Goal: Task Accomplishment & Management: Complete application form

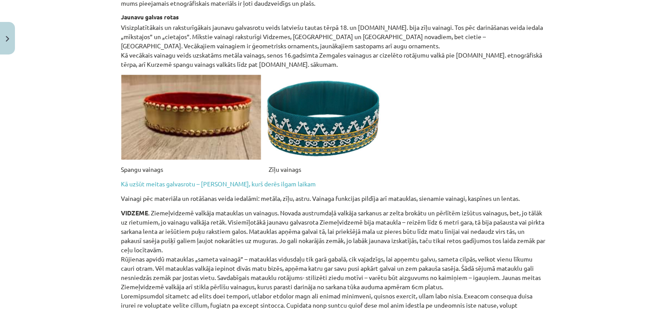
scroll to position [489, 0]
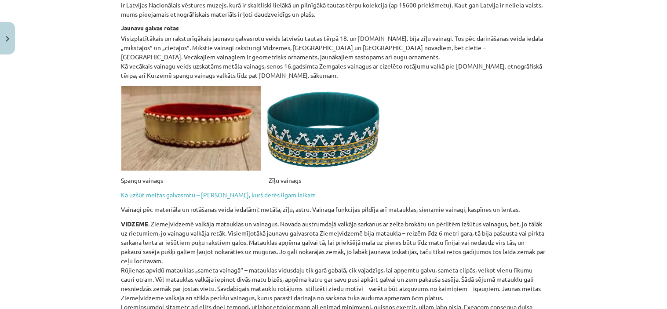
click at [529, 16] on p "Etnogrāfiskie tērpi attiecināmi uz 18. un 19.gadsimtu, materiāli par tiem savāk…" at bounding box center [333, 5] width 425 height 28
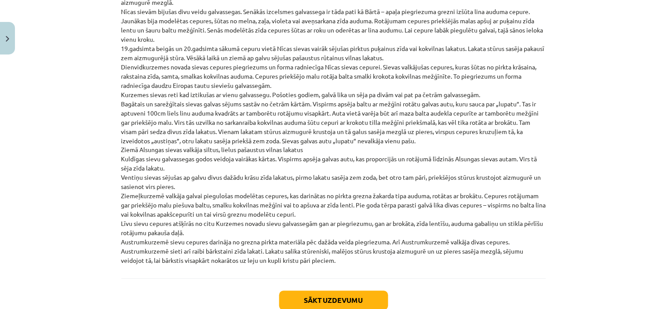
scroll to position [2031, 0]
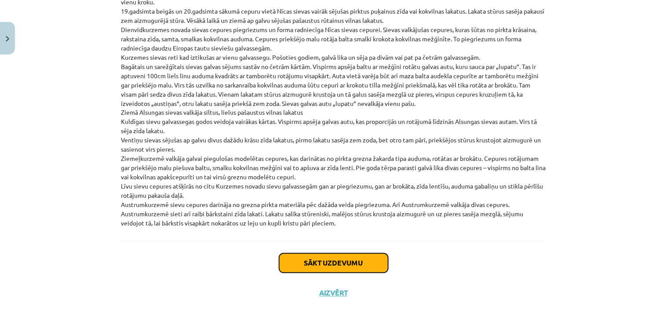
click at [355, 254] on button "Sākt uzdevumu" at bounding box center [333, 263] width 109 height 19
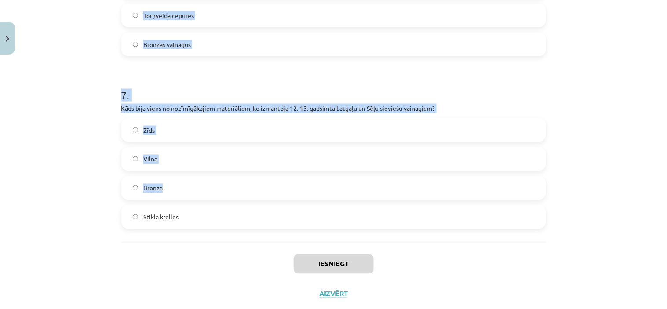
scroll to position [1160, 0]
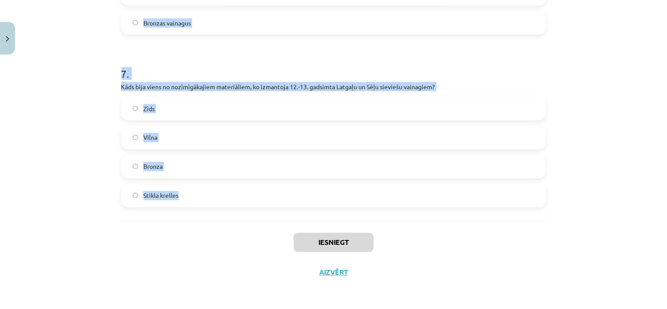
drag, startPoint x: 117, startPoint y: 76, endPoint x: 251, endPoint y: 180, distance: 170.3
copy form "7 . Lorem ipsum dolo sitametcon adipisc elit seddoe? Tempo incidi utla Etdolore…"
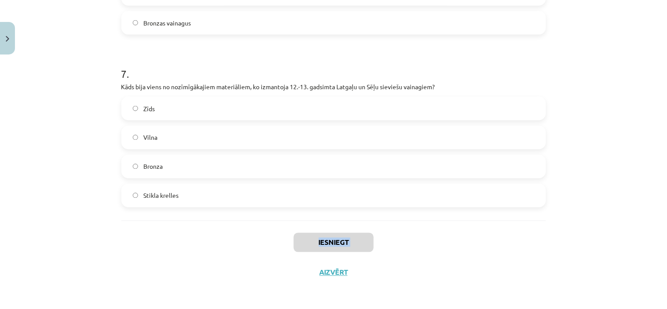
click at [79, 252] on div "Mācību tēma: Dizains un tehnoloģijas 9. klases 1. ieskaites mācību materiāls #6…" at bounding box center [333, 154] width 667 height 309
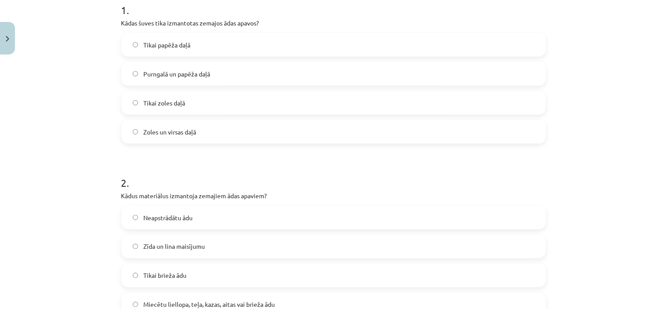
scroll to position [85, 0]
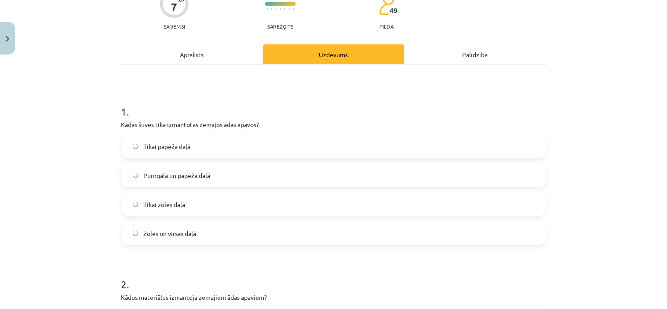
click at [168, 178] on span "Purngalā un papēža daļā" at bounding box center [176, 175] width 67 height 9
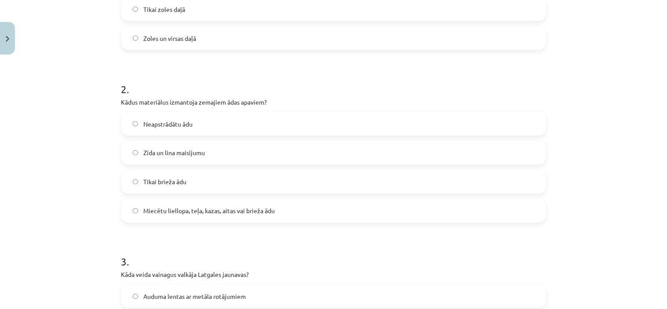
click at [182, 210] on span "Miecētu liellopa, teļa, kazas, aitas vai brieža ādu" at bounding box center [209, 211] width 132 height 9
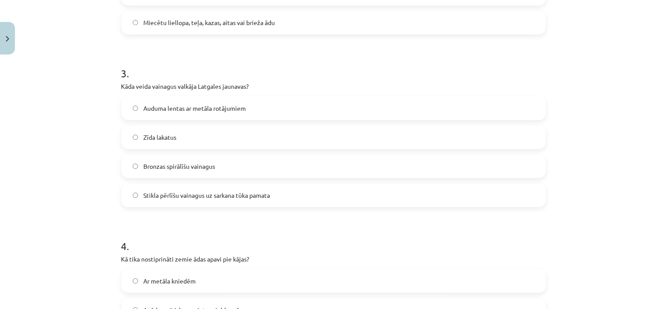
scroll to position [476, 0]
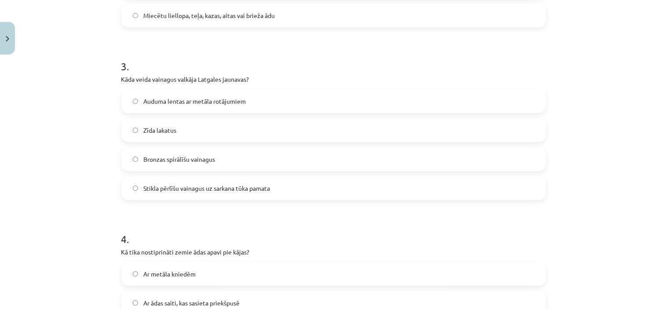
click at [202, 197] on label "Stikla pērlīšu vainagus uz sarkana tūka pamata" at bounding box center [333, 188] width 423 height 22
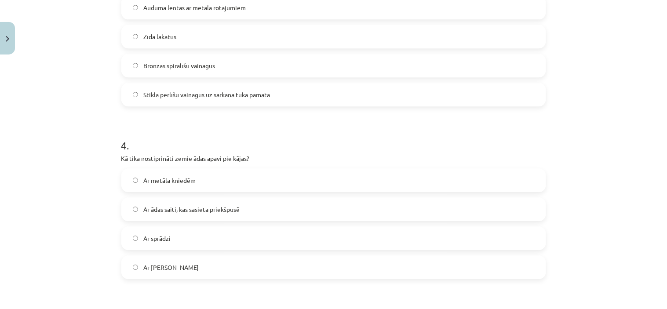
scroll to position [622, 0]
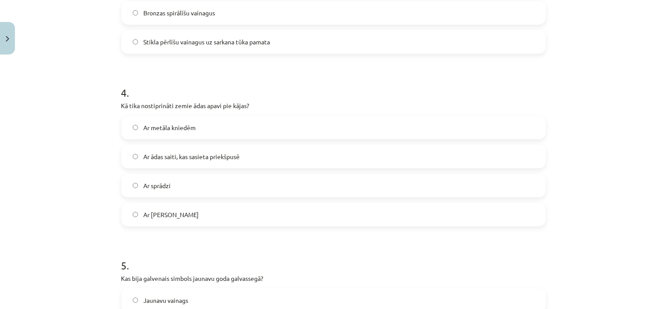
click at [179, 157] on span "Ar ādas saiti, kas sasieta priekšpusē" at bounding box center [191, 156] width 96 height 9
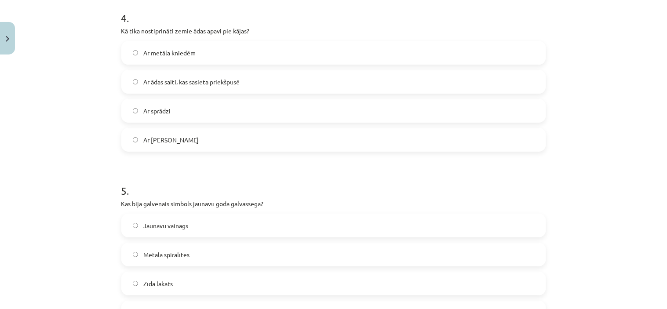
scroll to position [769, 0]
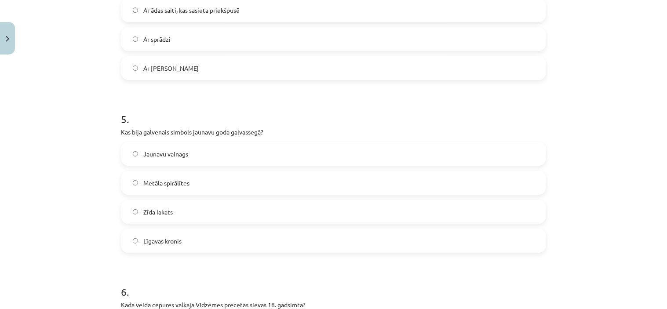
click at [169, 150] on span "Jaunavu vainags" at bounding box center [165, 154] width 45 height 9
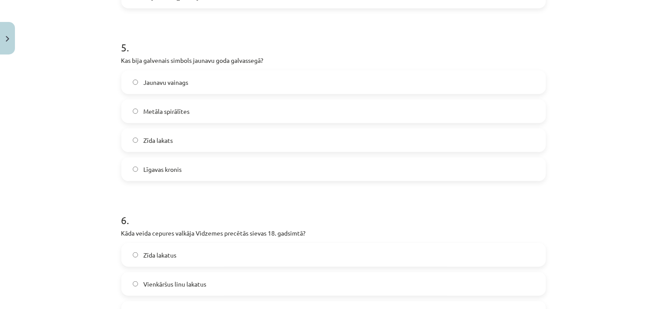
scroll to position [965, 0]
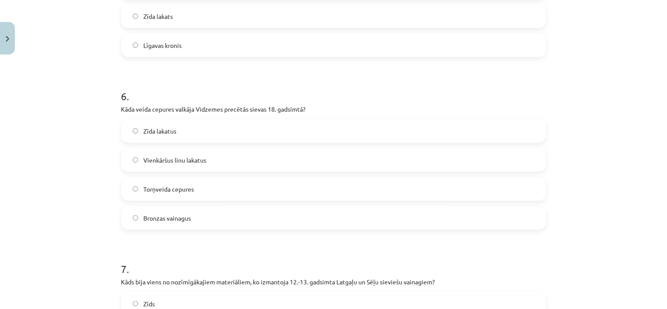
click at [128, 184] on label "Torņveida cepures" at bounding box center [333, 189] width 423 height 22
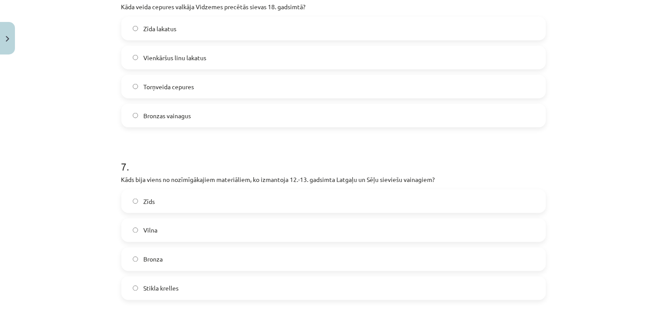
scroll to position [1111, 0]
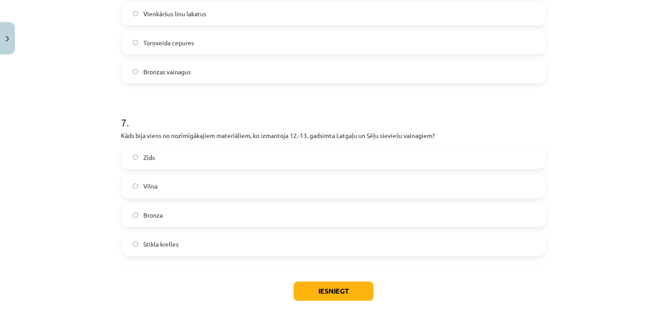
click at [125, 217] on label "Bronza" at bounding box center [333, 216] width 423 height 22
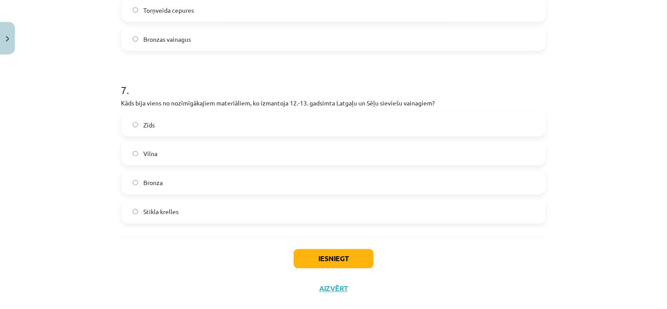
scroll to position [1160, 0]
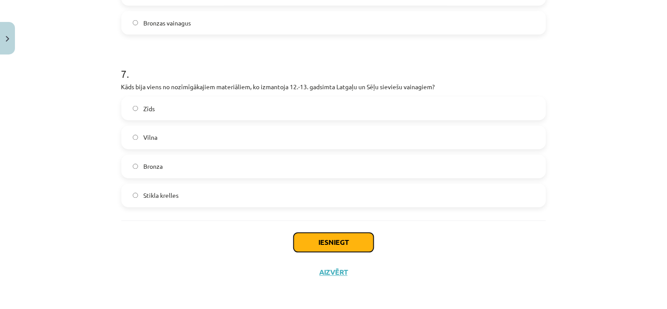
click at [349, 243] on button "Iesniegt" at bounding box center [334, 242] width 80 height 19
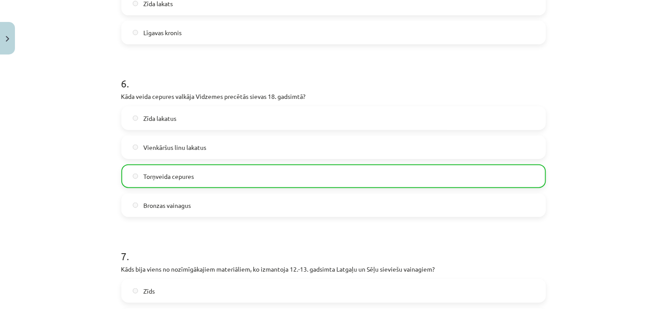
scroll to position [1188, 0]
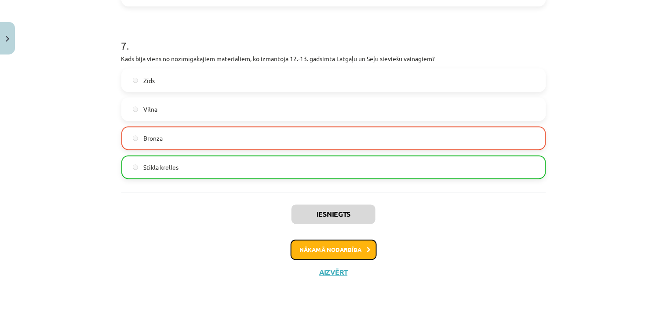
click at [353, 249] on button "Nākamā nodarbība" at bounding box center [334, 250] width 86 height 20
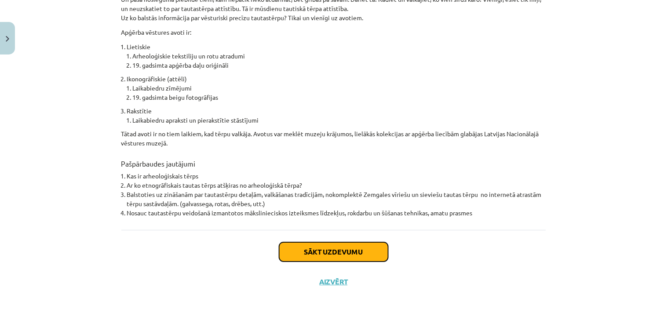
click at [337, 242] on button "Sākt uzdevumu" at bounding box center [333, 251] width 109 height 19
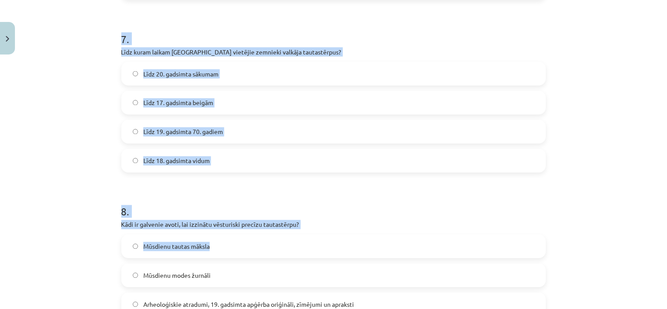
scroll to position [1333, 0]
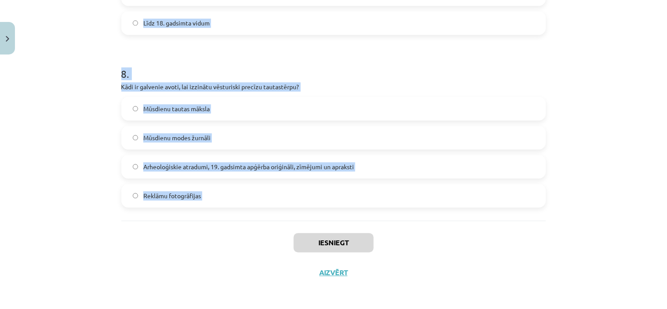
drag, startPoint x: 111, startPoint y: 166, endPoint x: 227, endPoint y: 225, distance: 130.4
click at [227, 225] on div "Mācību tēma: Dizains un tehnoloģijas 9. klases 1. ieskaites mācību materiāls #7…" at bounding box center [333, 154] width 667 height 309
copy form "0 . Lor ipsumdol sitametc adipiscing el seddoei temporin Utlabor? Etdoloremagna…"
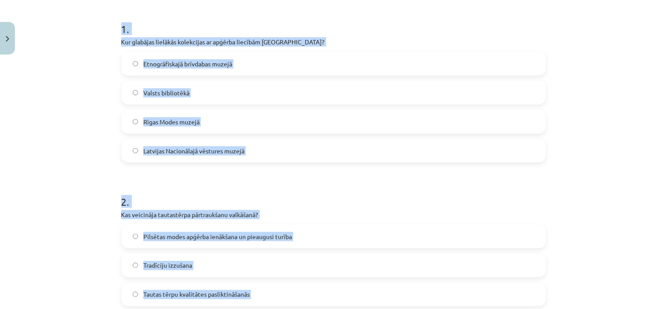
scroll to position [62, 0]
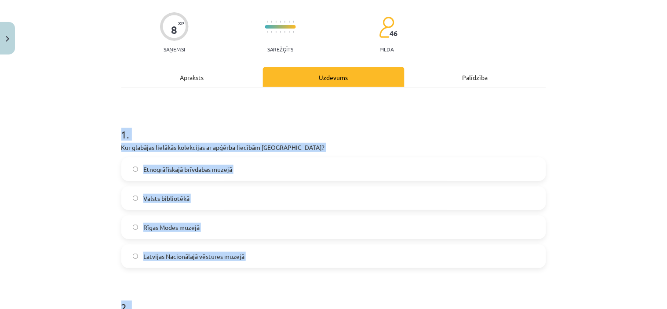
click at [53, 217] on div "Mācību tēma: Dizains un tehnoloģijas 9. klases 1. ieskaites mācību materiāls #7…" at bounding box center [333, 154] width 667 height 309
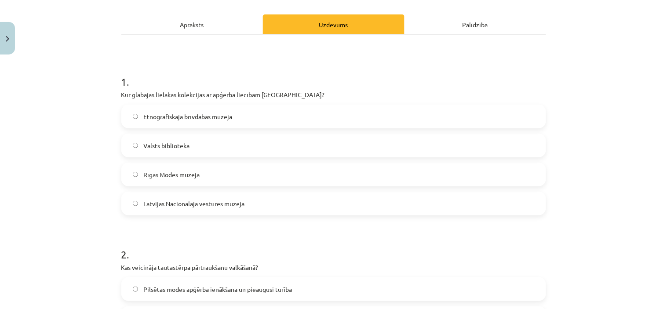
scroll to position [209, 0]
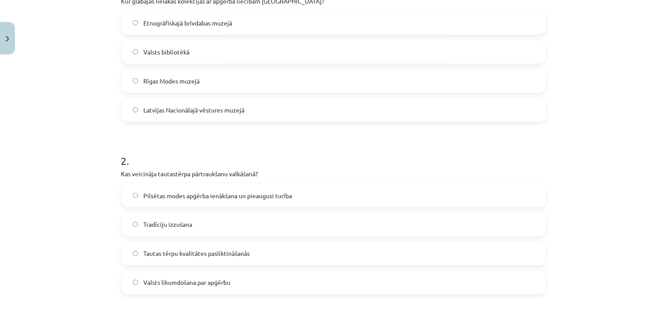
click at [217, 196] on span "Pilsētas modes apģērba ienākšana un pieaugusi turība" at bounding box center [217, 195] width 149 height 9
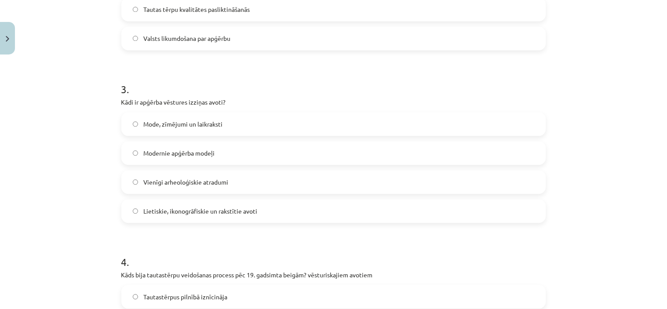
click at [205, 205] on label "Lietiskie, ikonogrāfiskie un rakstītie avoti" at bounding box center [333, 211] width 423 height 22
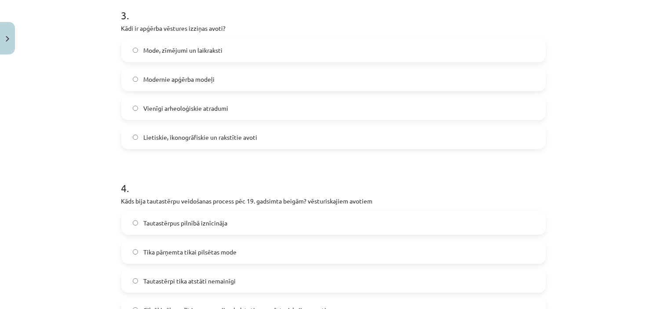
scroll to position [600, 0]
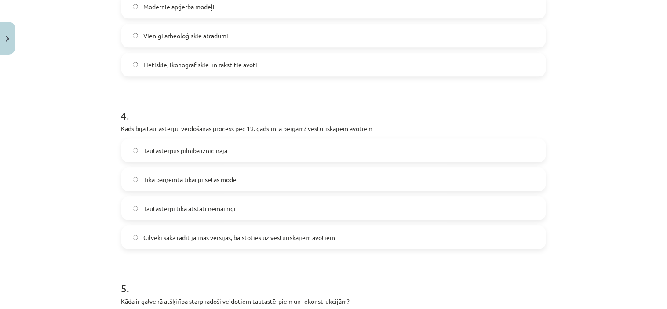
drag, startPoint x: 212, startPoint y: 240, endPoint x: 205, endPoint y: 242, distance: 7.1
click at [207, 241] on span "Cilvēki sāka radīt jaunas versijas, balstoties uz vēsturiskajiem avotiem" at bounding box center [239, 237] width 192 height 9
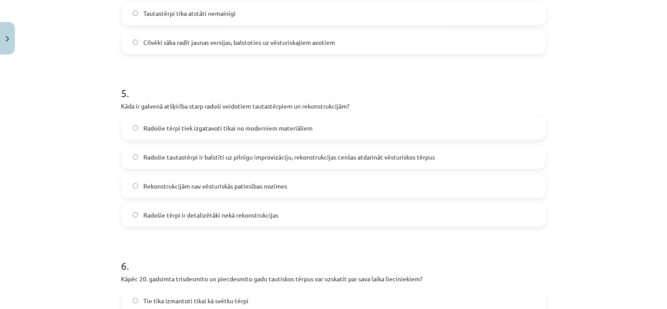
click at [126, 44] on label "Cilvēki sāka radīt jaunas versijas, balstoties uz vēsturiskajiem avotiem" at bounding box center [333, 42] width 423 height 22
click at [333, 153] on span "Radošie tautastērpi ir balstīti uz pilnīgu improvizāciju, rekonstrukcijas cenša…" at bounding box center [289, 157] width 292 height 9
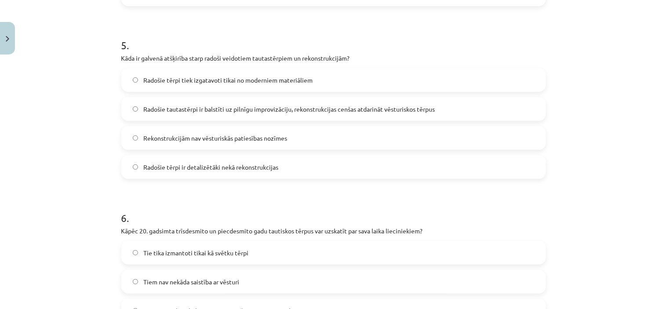
scroll to position [991, 0]
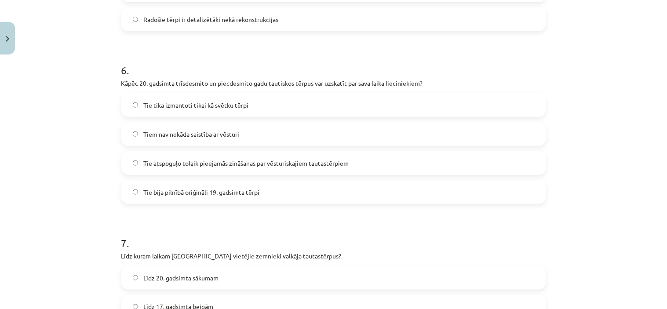
click at [230, 160] on span "Tie atspoguļo tolaik pieejamās zināšanas par vēsturiskajiem tautastērpiem" at bounding box center [245, 163] width 205 height 9
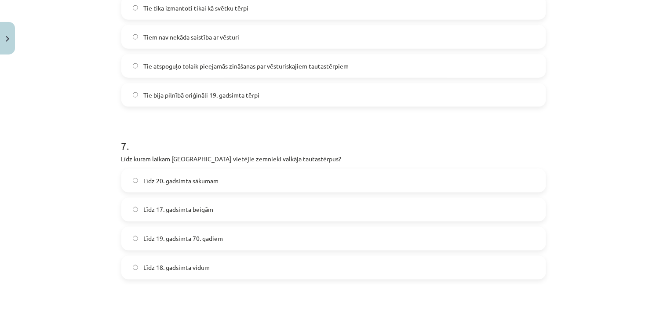
scroll to position [1088, 0]
click at [203, 183] on span "Līdz 20. gadsimta sākumam" at bounding box center [180, 180] width 75 height 9
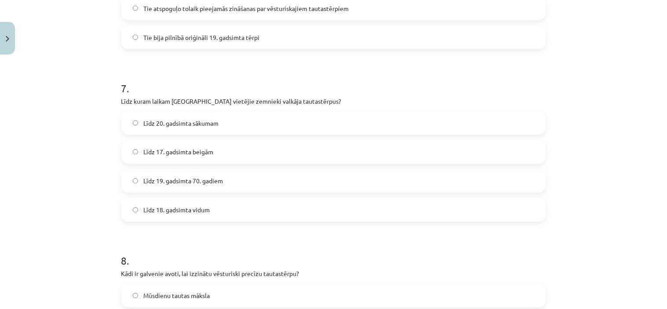
scroll to position [1284, 0]
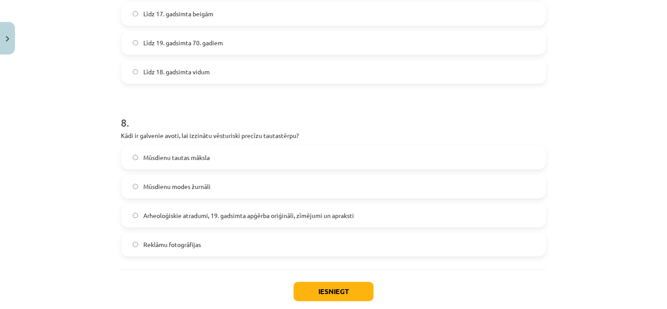
click at [209, 219] on span "Arheoloģiskie atradumi, 19. gadsimta apģērba oriģināli, zīmējumi un apraksti" at bounding box center [248, 216] width 211 height 9
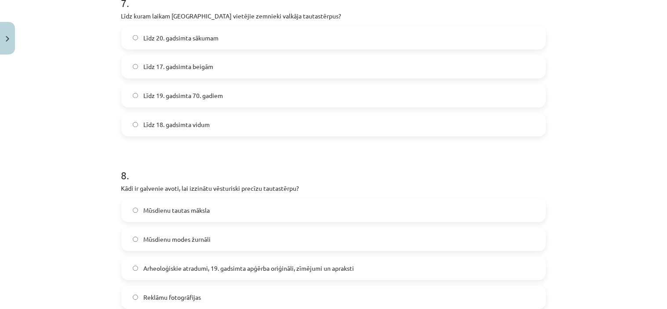
scroll to position [1320, 0]
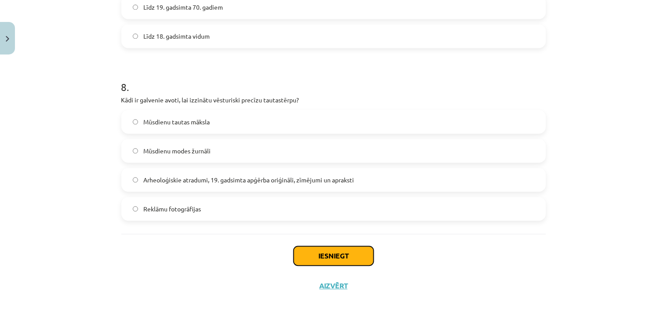
click at [351, 258] on button "Iesniegt" at bounding box center [334, 255] width 80 height 19
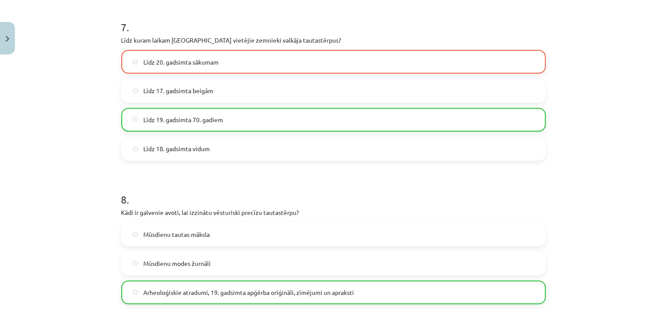
scroll to position [1361, 0]
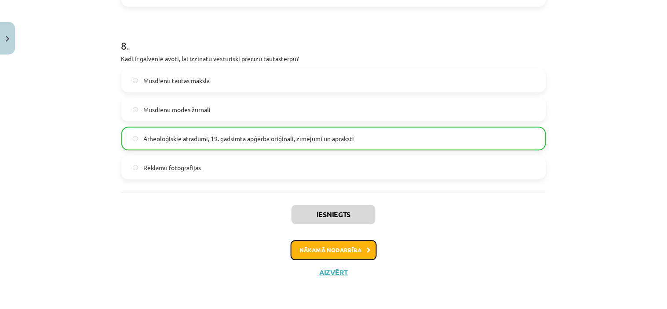
click at [346, 240] on button "Nākamā nodarbība" at bounding box center [334, 250] width 86 height 20
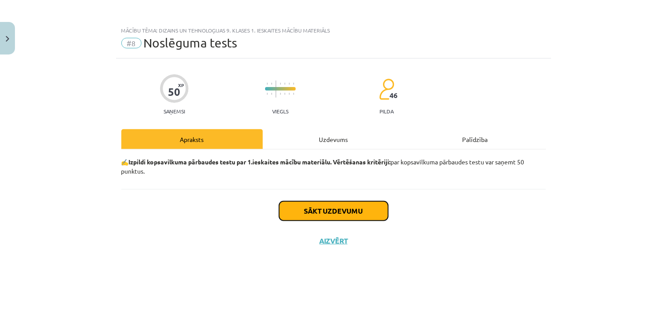
click at [358, 209] on button "Sākt uzdevumu" at bounding box center [333, 210] width 109 height 19
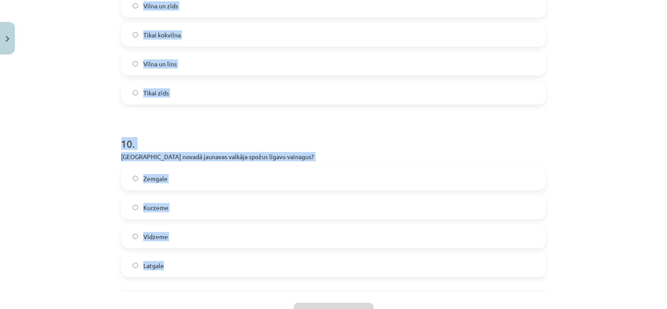
scroll to position [1613, 0]
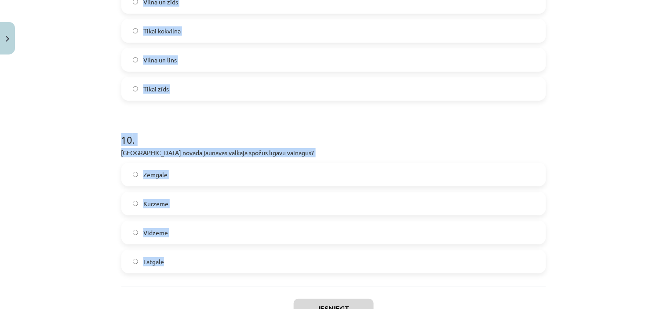
drag, startPoint x: 108, startPoint y: 197, endPoint x: 209, endPoint y: 263, distance: 120.3
click at [209, 263] on div "Mācību tēma: Dizains un tehnoloģijas 9. klases 1. ieskaites mācību materiāls #8…" at bounding box center [333, 154] width 667 height 309
copy form "1 . Lo ipsumdo sitametc Adipiscingeli? Seddoeiu tempori utlabor et dolore Magna…"
click at [302, 139] on h1 "10 ." at bounding box center [333, 131] width 425 height 27
drag, startPoint x: 267, startPoint y: 118, endPoint x: 263, endPoint y: 120, distance: 5.3
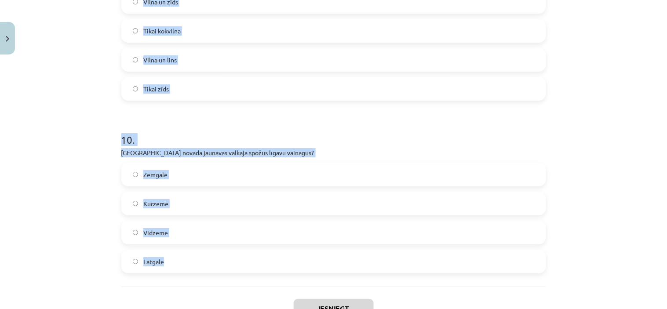
click at [267, 119] on h1 "10 ." at bounding box center [333, 131] width 425 height 27
click at [35, 138] on div "Mācību tēma: Dizains un tehnoloģijas 9. klases 1. ieskaites mācību materiāls #8…" at bounding box center [333, 154] width 667 height 309
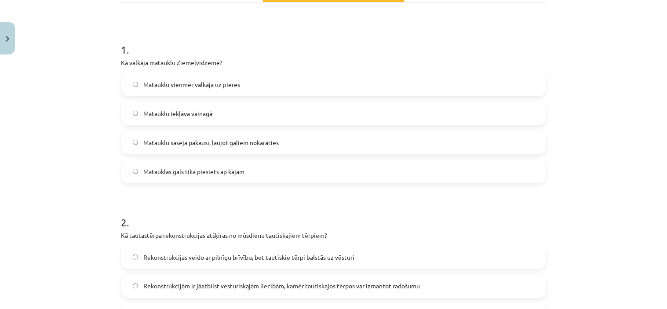
scroll to position [146, 0]
click at [233, 104] on label "Matauklu iekļāva vainagā" at bounding box center [333, 114] width 423 height 22
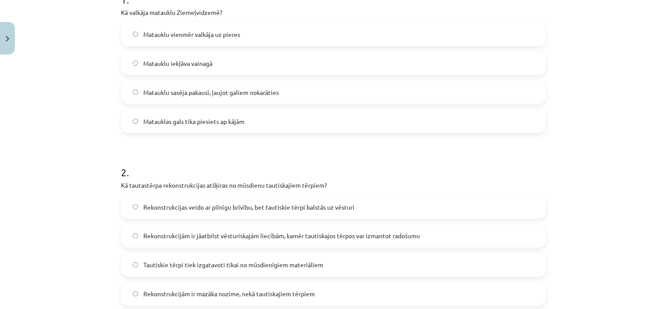
scroll to position [293, 0]
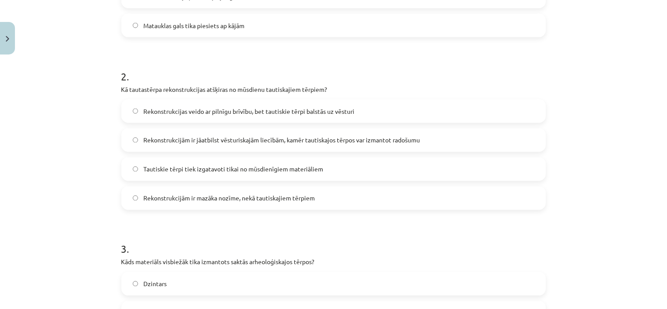
click at [313, 136] on span "Rekonstrukcijām ir jāatbilst vēsturiskajām liecībām, kamēr tautiskajos tērpos v…" at bounding box center [281, 140] width 277 height 9
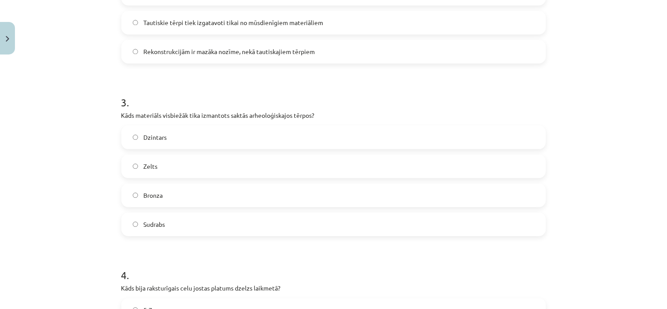
scroll to position [489, 0]
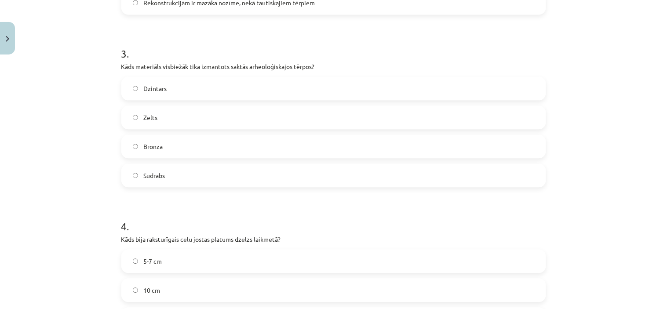
click at [163, 154] on label "Bronza" at bounding box center [333, 146] width 423 height 22
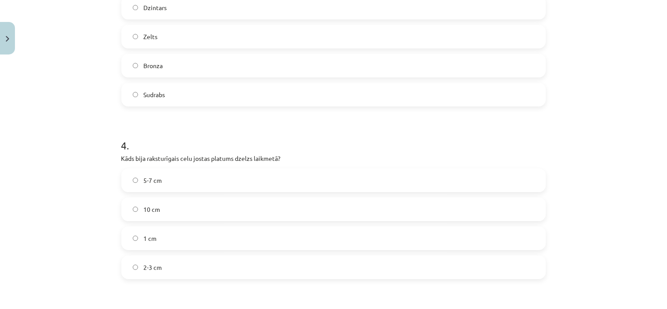
scroll to position [635, 0]
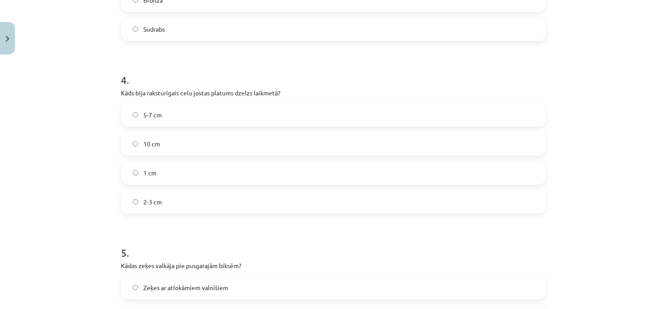
click at [168, 114] on label "5-7 cm" at bounding box center [333, 115] width 423 height 22
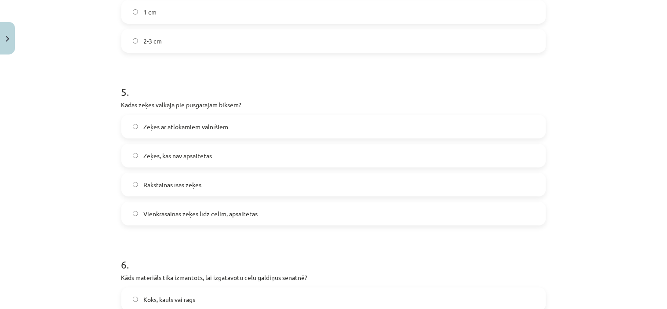
scroll to position [831, 0]
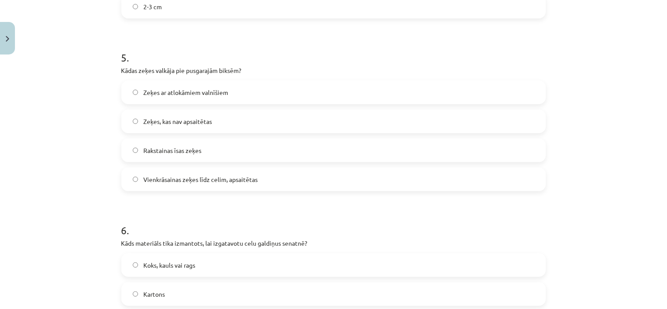
click at [157, 171] on label "Vienkrāsainas zeķes līdz celim, apsaitētas" at bounding box center [333, 179] width 423 height 22
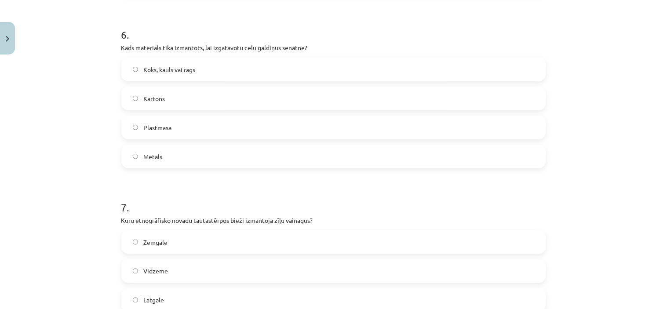
click at [165, 67] on span "Koks, kauls vai rags" at bounding box center [169, 69] width 52 height 9
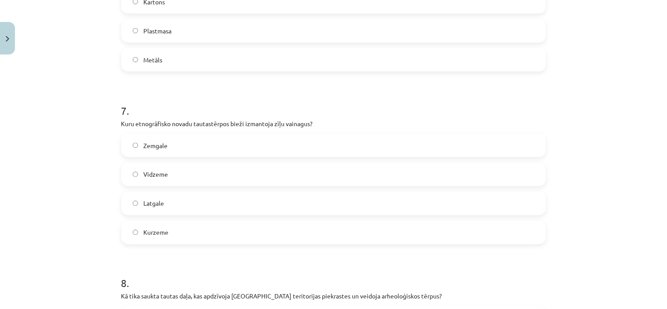
scroll to position [1173, 0]
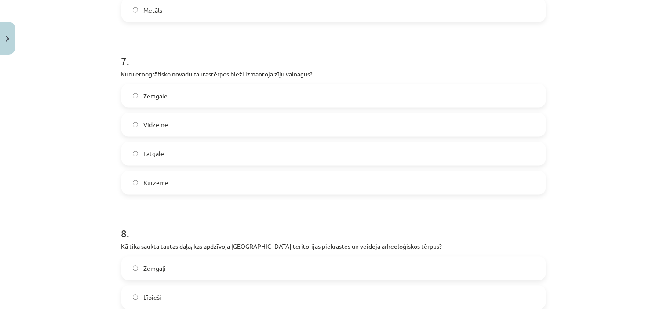
click at [225, 155] on label "Latgale" at bounding box center [333, 154] width 423 height 22
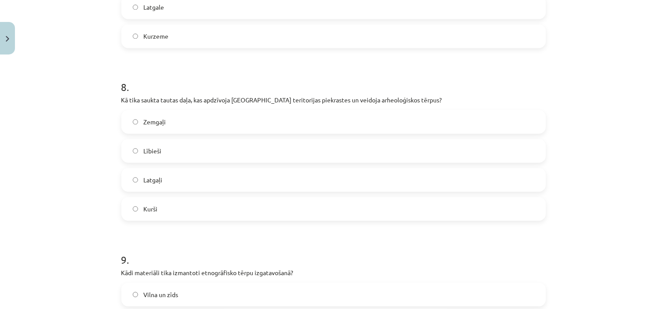
click at [212, 144] on label "Lībieši" at bounding box center [333, 151] width 423 height 22
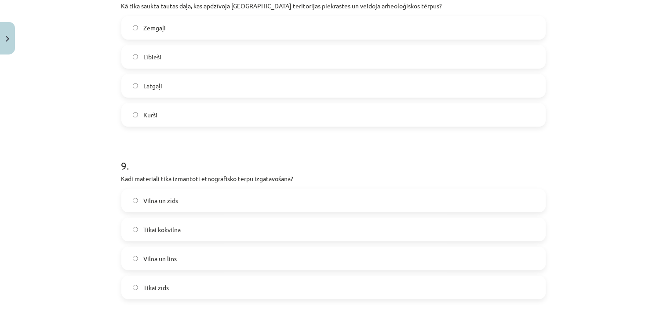
scroll to position [1515, 0]
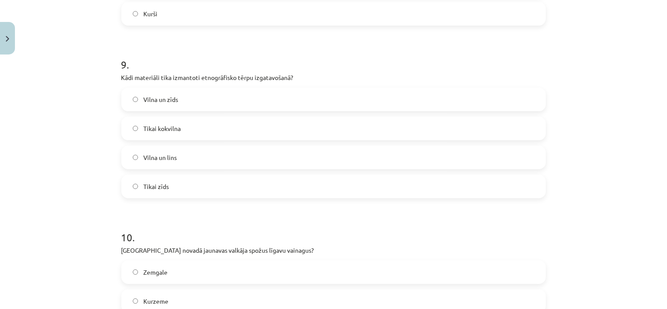
click at [218, 152] on label "Vilna un lins" at bounding box center [333, 157] width 423 height 22
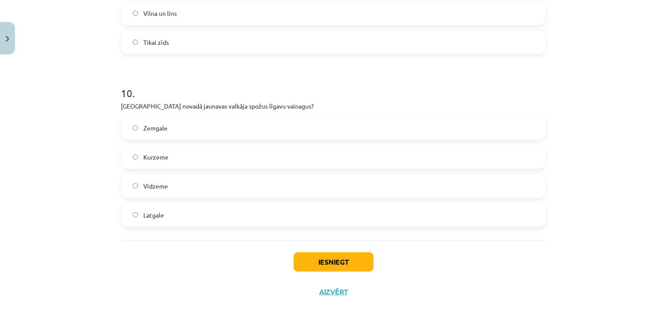
scroll to position [1661, 0]
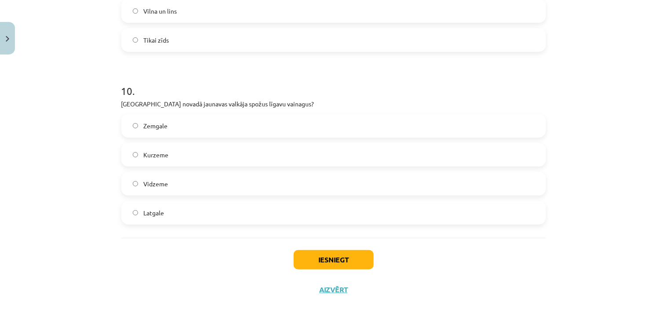
click at [195, 153] on label "Kurzeme" at bounding box center [333, 155] width 423 height 22
click at [333, 251] on button "Iesniegt" at bounding box center [334, 259] width 80 height 19
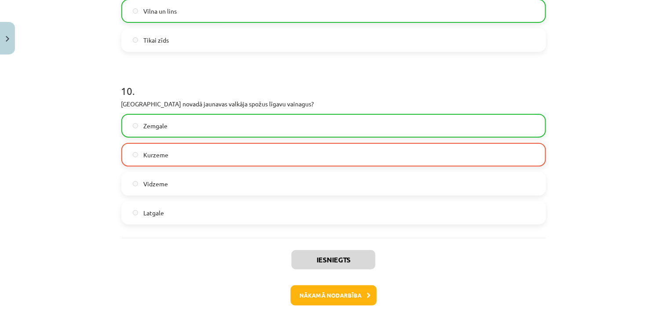
scroll to position [1707, 0]
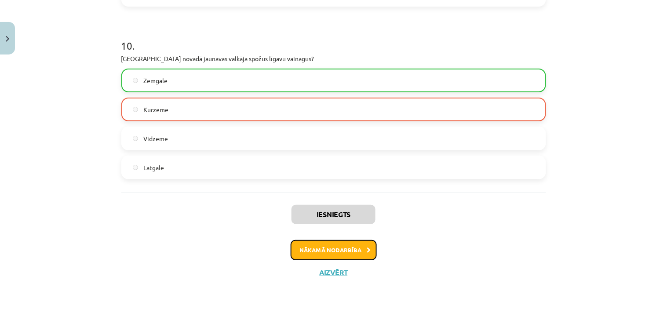
click at [337, 247] on button "Nākamā nodarbība" at bounding box center [334, 250] width 86 height 20
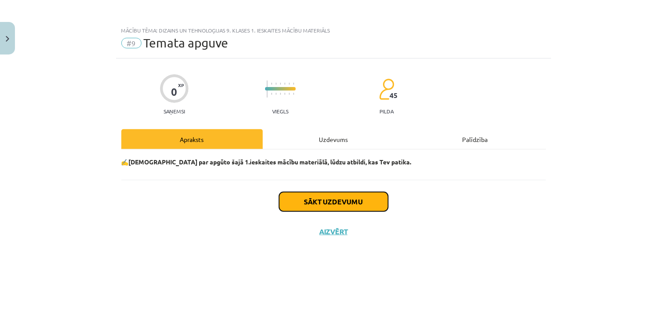
click at [331, 196] on button "Sākt uzdevumu" at bounding box center [333, 201] width 109 height 19
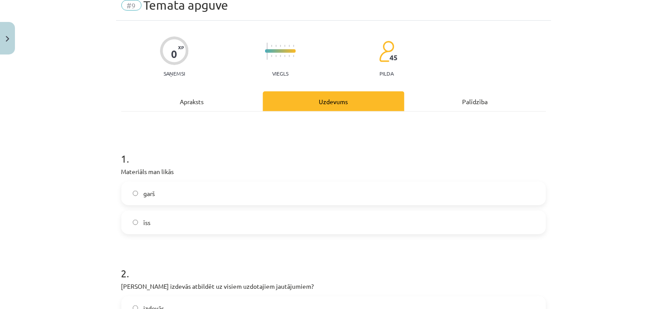
scroll to position [98, 0]
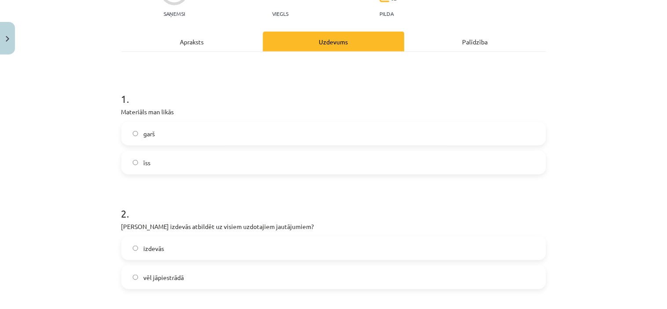
click at [181, 162] on label "īss" at bounding box center [333, 163] width 423 height 22
click at [181, 135] on label "garš" at bounding box center [333, 134] width 423 height 22
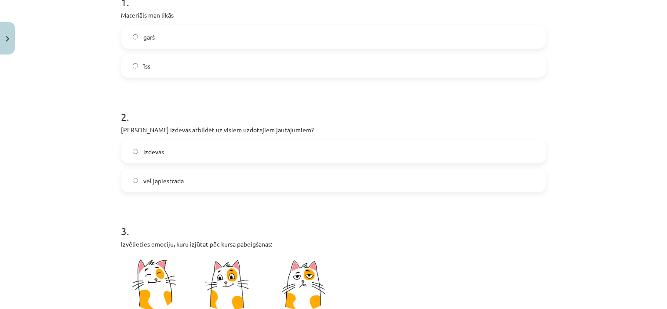
scroll to position [195, 0]
click at [188, 182] on label "vēl jāpiestrādā" at bounding box center [333, 180] width 423 height 22
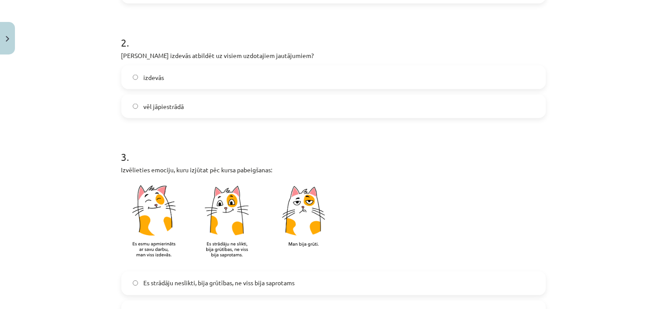
scroll to position [391, 0]
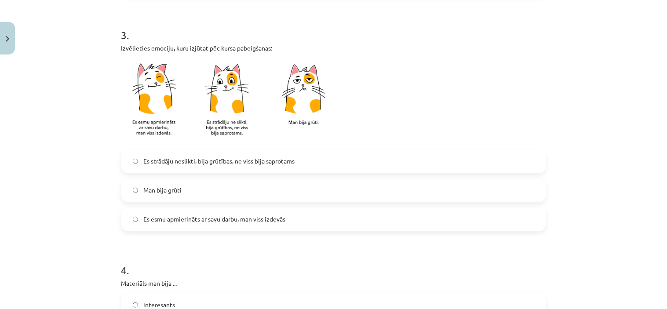
click at [200, 228] on label "Es esmu apmierināts ar savu darbu, man viss izdevās" at bounding box center [333, 220] width 423 height 22
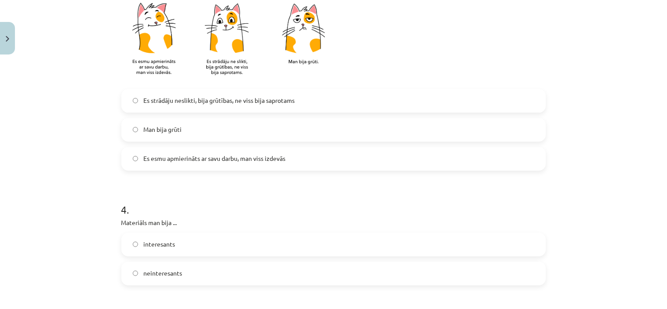
scroll to position [586, 0]
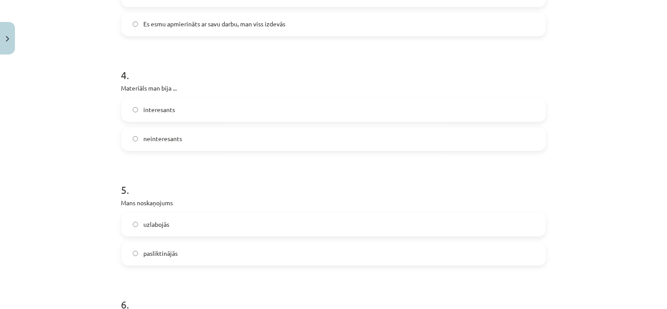
click at [242, 106] on label "interesants" at bounding box center [333, 110] width 423 height 22
click at [216, 133] on label "neinteresants" at bounding box center [333, 139] width 423 height 22
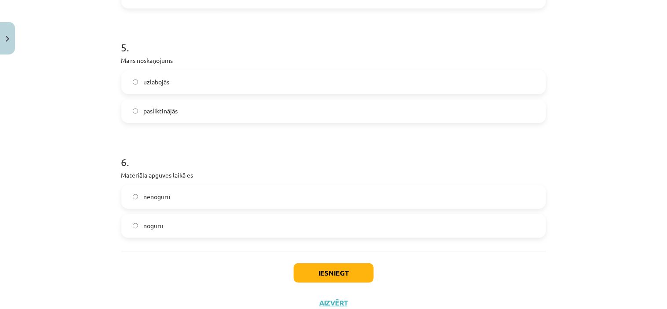
scroll to position [759, 0]
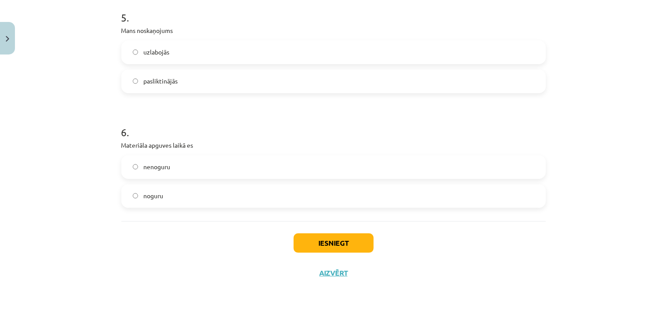
click at [207, 49] on label "uzlabojās" at bounding box center [333, 52] width 423 height 22
click at [168, 192] on label "noguru" at bounding box center [333, 196] width 423 height 22
click at [307, 244] on button "Iesniegt" at bounding box center [334, 243] width 80 height 19
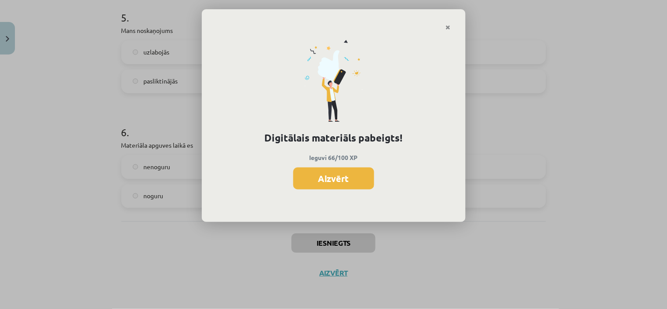
scroll to position [528, 0]
click at [350, 182] on button "Aizvērt" at bounding box center [333, 179] width 81 height 22
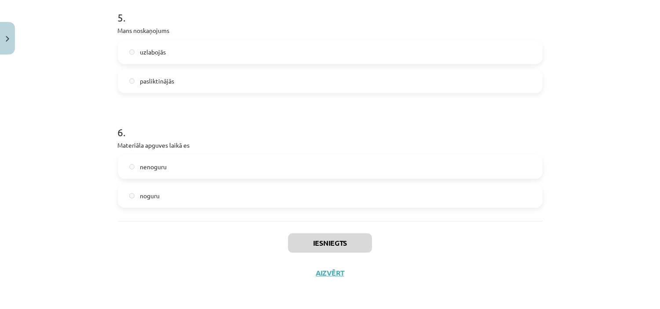
scroll to position [680, 0]
click at [320, 273] on button "Aizvērt" at bounding box center [330, 273] width 33 height 9
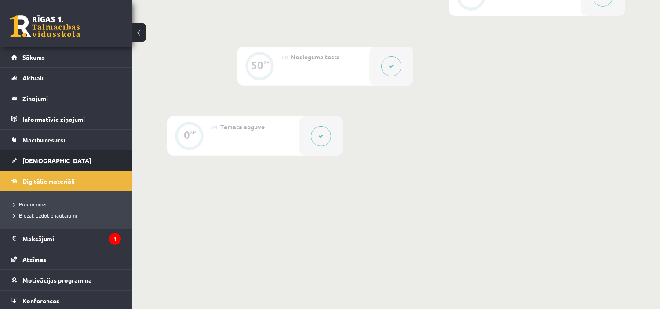
click at [31, 152] on link "[DEMOGRAPHIC_DATA]" at bounding box center [66, 160] width 110 height 20
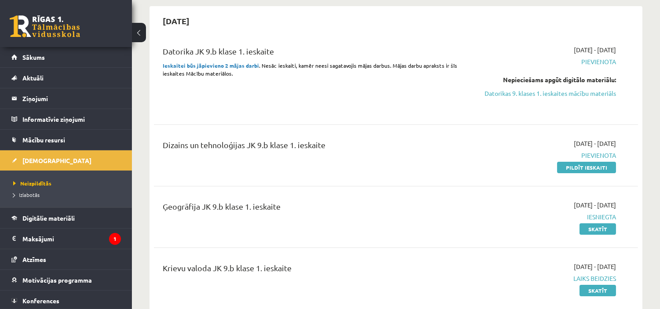
scroll to position [98, 0]
